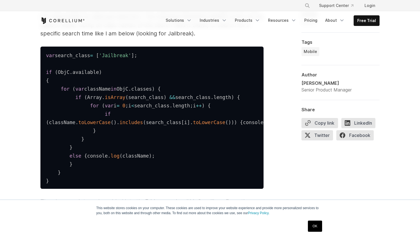
scroll to position [879, 0]
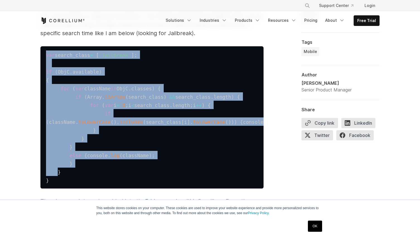
drag, startPoint x: 40, startPoint y: 54, endPoint x: 59, endPoint y: 196, distance: 142.9
click at [59, 189] on pre "var search_class = [ 'Jailbreak' ] ; if ( ObjC . available ) { for ( var classN…" at bounding box center [151, 117] width 223 height 142
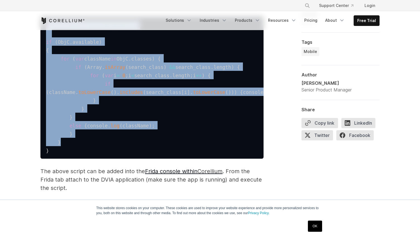
click at [57, 154] on code "var search_class = [ 'Jailbreak' ] ; if ( ObjC . available ) { for ( var classN…" at bounding box center [177, 88] width 262 height 131
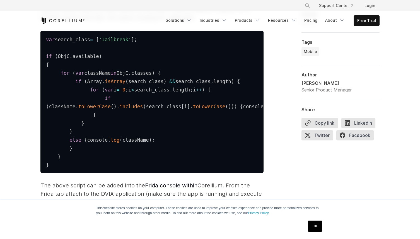
scroll to position [893, 0]
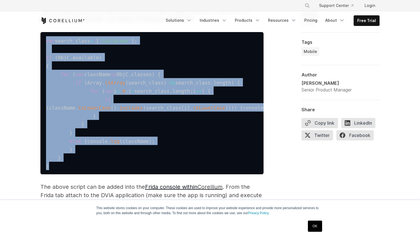
drag, startPoint x: 47, startPoint y: 40, endPoint x: 48, endPoint y: 195, distance: 154.5
click at [48, 174] on pre "var search_class = [ 'Jailbreak' ] ; if ( ObjC . available ) { for ( var classN…" at bounding box center [151, 103] width 223 height 142
copy code "var search_class = [ 'Jailbreak' ] ; if ( ObjC . available ) { for ( var classN…"
click at [141, 117] on pre "var search_class = [ 'Jailbreak' ] ; if ( ObjC . available ) { for ( var classN…" at bounding box center [151, 103] width 223 height 142
drag, startPoint x: 46, startPoint y: 40, endPoint x: 66, endPoint y: 188, distance: 149.1
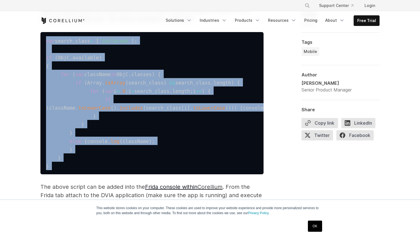
click at [66, 174] on pre "var search_class = [ 'Jailbreak' ] ; if ( ObjC . available ) { for ( var classN…" at bounding box center [151, 103] width 223 height 142
copy code "var search_class = [ 'Jailbreak' ] ; if ( ObjC . available ) { for ( var classN…"
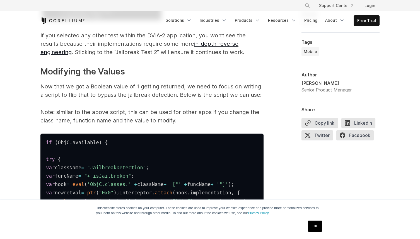
scroll to position [2018, 0]
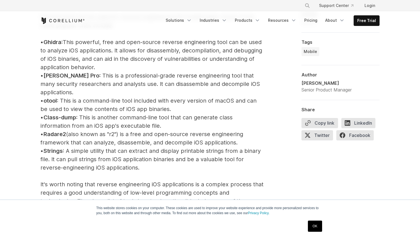
scroll to position [666, 0]
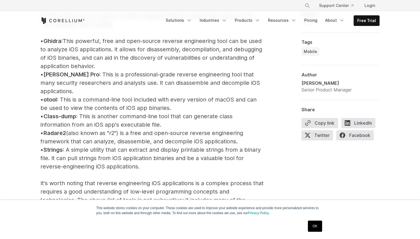
click at [60, 130] on span "Radare2" at bounding box center [55, 133] width 23 height 7
copy span "Radare2"
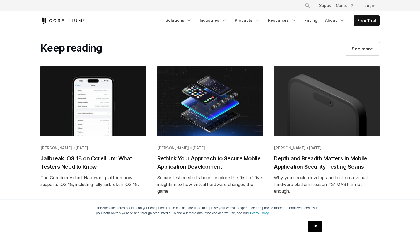
scroll to position [3825, 0]
